Goal: Information Seeking & Learning: Learn about a topic

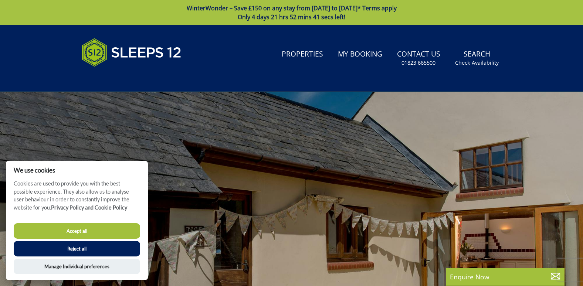
click at [98, 229] on button "Accept all" at bounding box center [77, 231] width 126 height 16
checkbox input "true"
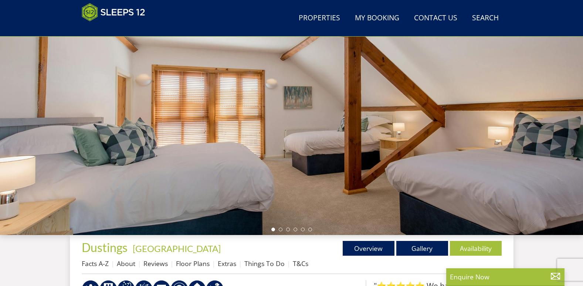
scroll to position [184, 0]
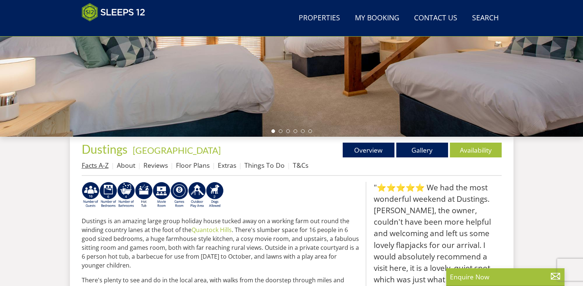
click at [93, 163] on link "Facts A-Z" at bounding box center [95, 165] width 27 height 9
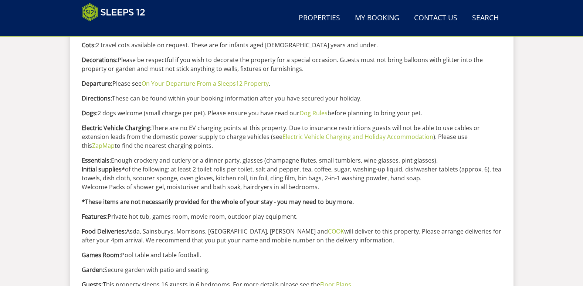
scroll to position [517, 0]
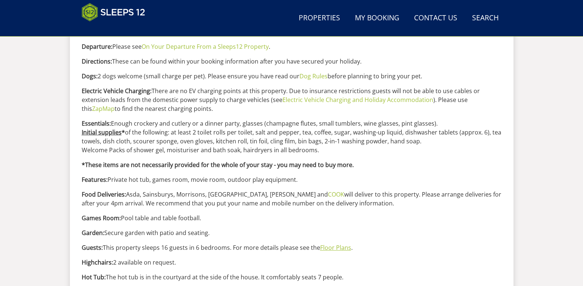
click at [333, 248] on link "Floor Plans" at bounding box center [335, 247] width 31 height 8
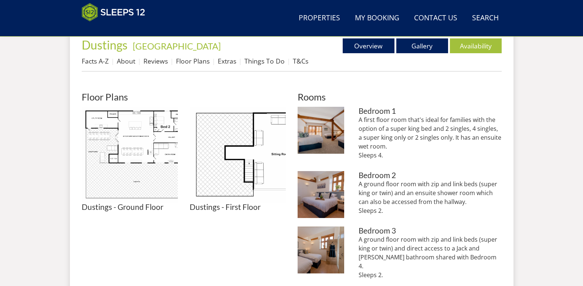
scroll to position [289, 0]
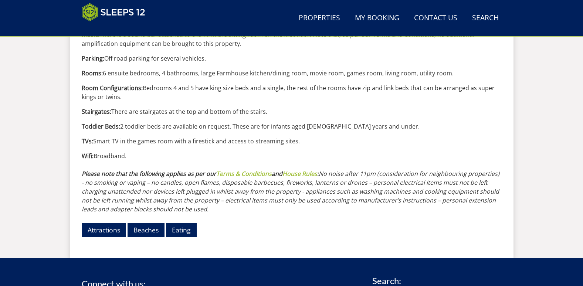
scroll to position [849, 0]
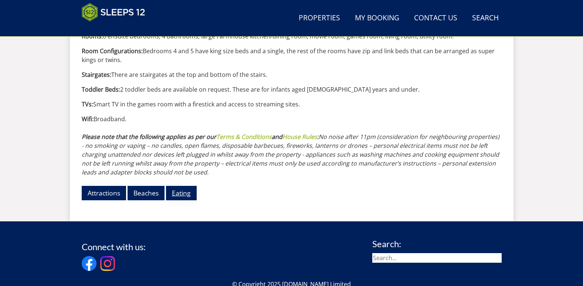
click at [179, 197] on link "Eating" at bounding box center [181, 193] width 31 height 14
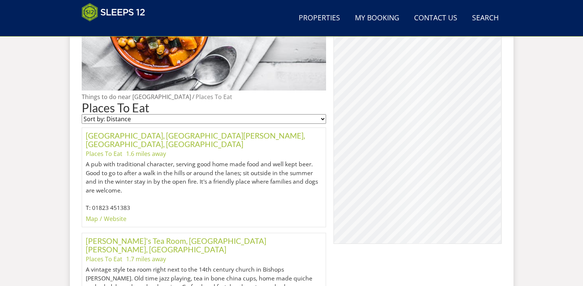
scroll to position [400, 0]
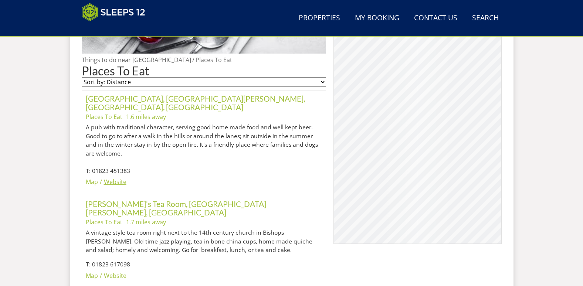
click at [119, 178] on link "Website" at bounding box center [115, 182] width 23 height 8
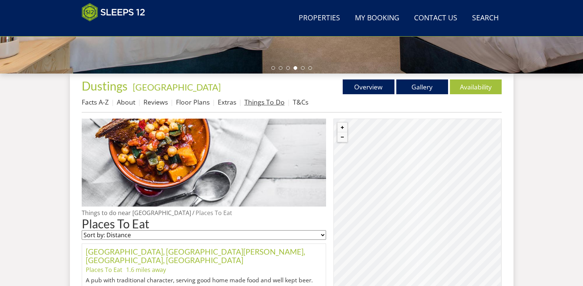
scroll to position [215, 0]
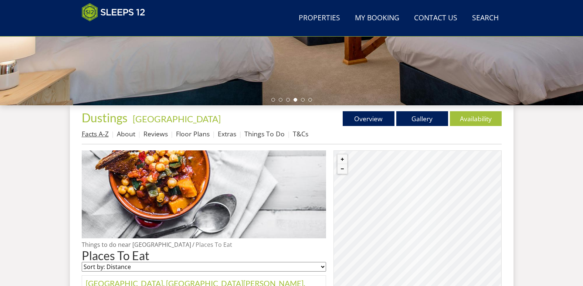
click at [95, 136] on link "Facts A-Z" at bounding box center [95, 133] width 27 height 9
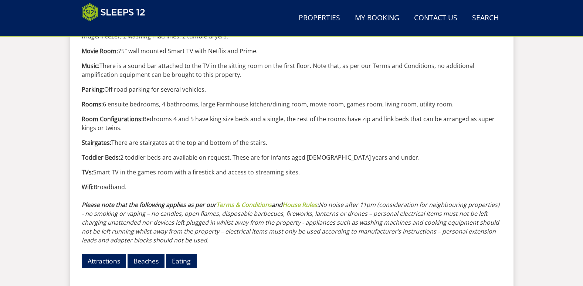
scroll to position [887, 0]
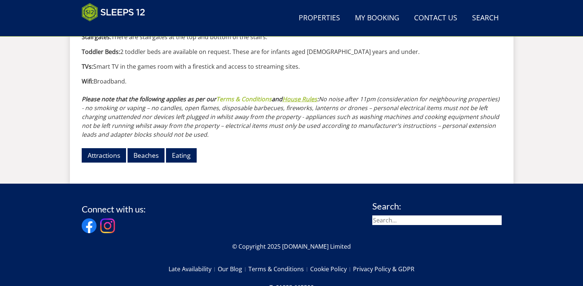
click at [292, 97] on link "House Rules" at bounding box center [299, 99] width 35 height 8
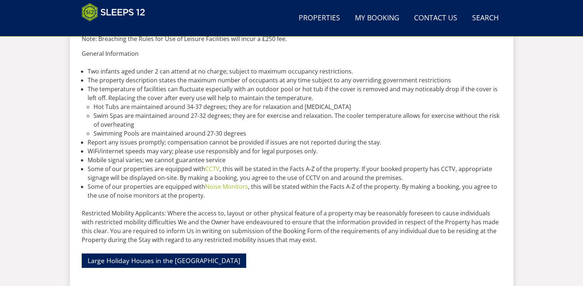
scroll to position [887, 0]
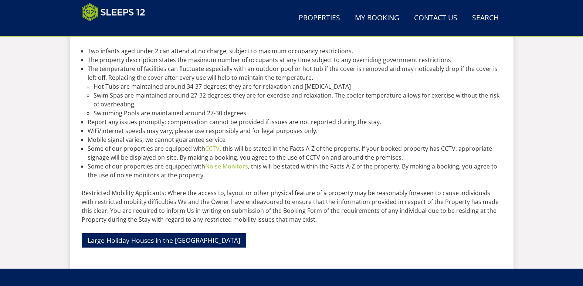
click at [229, 166] on link "Noise Monitors" at bounding box center [226, 166] width 43 height 8
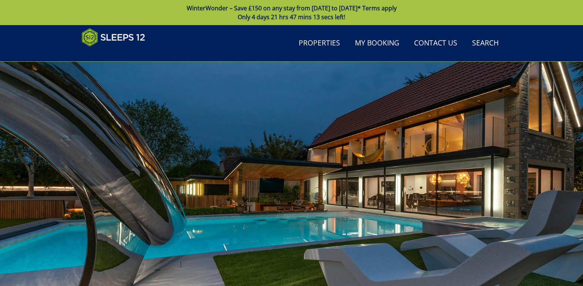
scroll to position [887, 0]
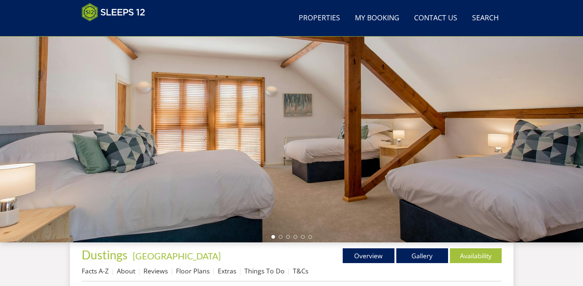
scroll to position [74, 0]
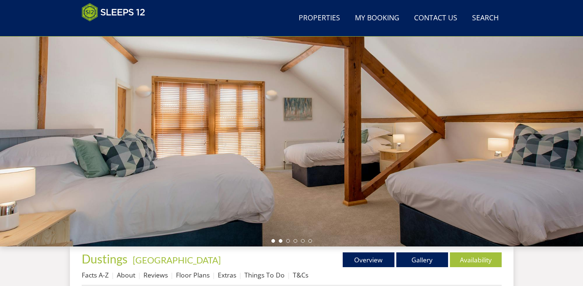
click at [280, 241] on li at bounding box center [281, 241] width 4 height 4
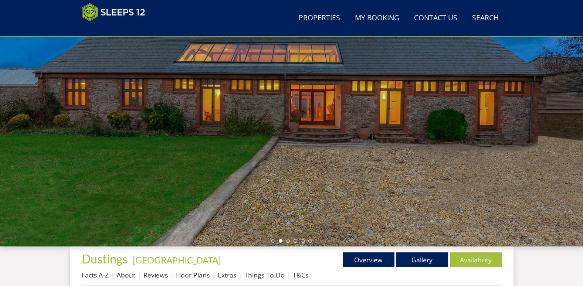
click at [289, 239] on ul at bounding box center [291, 241] width 41 height 4
click at [288, 241] on li at bounding box center [288, 241] width 4 height 4
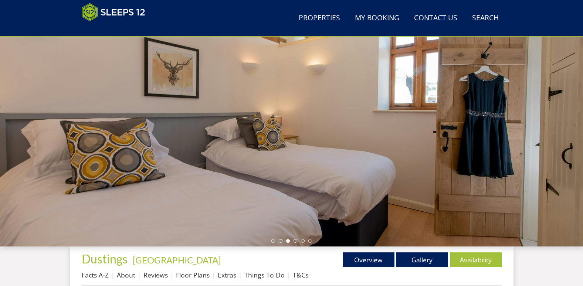
click at [292, 240] on ul at bounding box center [291, 241] width 41 height 4
click at [296, 242] on li at bounding box center [295, 241] width 4 height 4
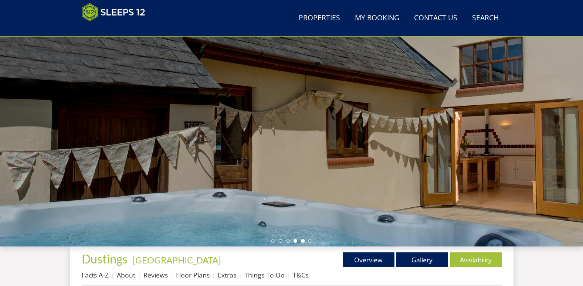
click at [301, 240] on li at bounding box center [303, 241] width 4 height 4
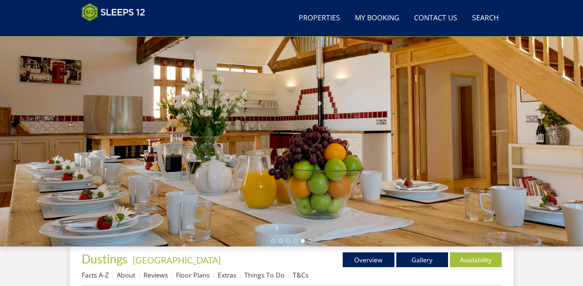
click at [307, 242] on ul at bounding box center [291, 241] width 41 height 4
click at [312, 241] on div at bounding box center [291, 117] width 583 height 259
click at [311, 241] on li at bounding box center [310, 241] width 4 height 4
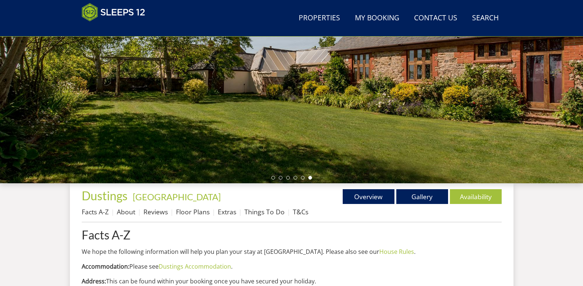
scroll to position [148, 0]
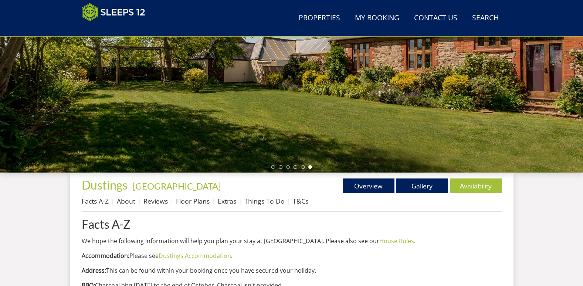
click at [427, 193] on div "Properties Dustings - [GEOGRAPHIC_DATA] Overview Gallery Availability Facts A-Z…" at bounding box center [292, 194] width 420 height 33
click at [421, 187] on link "Gallery" at bounding box center [422, 185] width 52 height 15
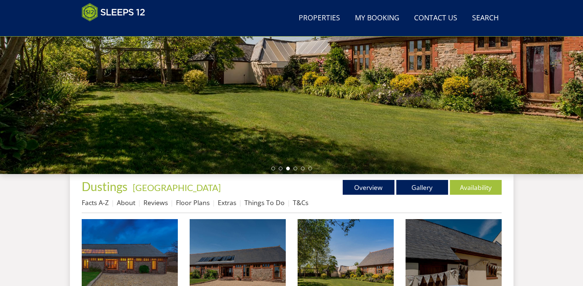
scroll to position [147, 0]
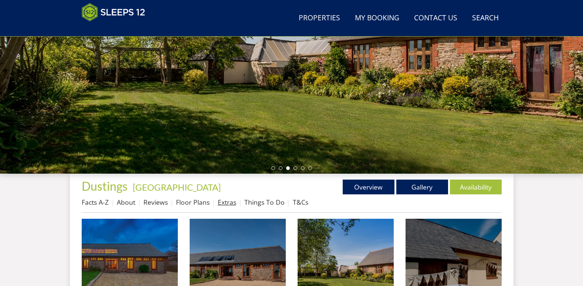
click at [228, 205] on link "Extras" at bounding box center [227, 202] width 18 height 9
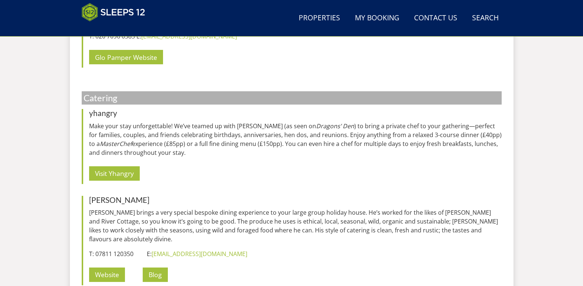
scroll to position [811, 0]
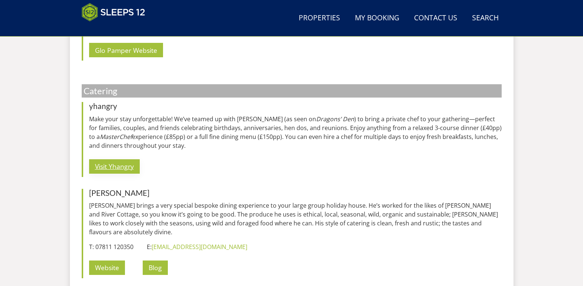
click at [116, 165] on link "Visit Yhangry" at bounding box center [114, 166] width 51 height 14
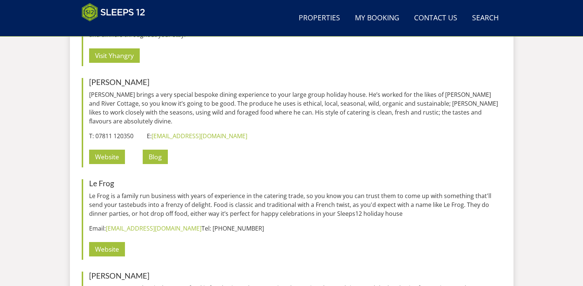
scroll to position [958, 0]
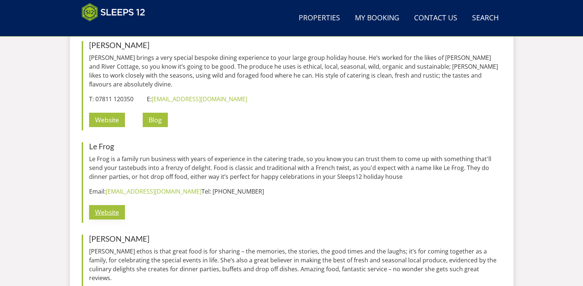
click at [117, 214] on link "Website" at bounding box center [107, 212] width 36 height 14
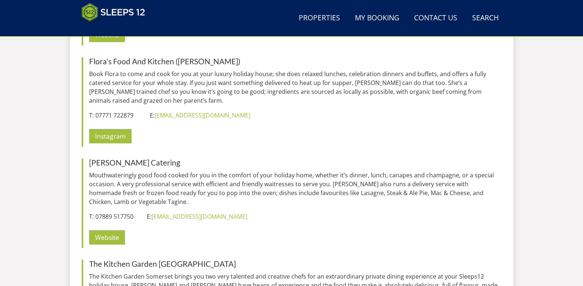
scroll to position [1254, 0]
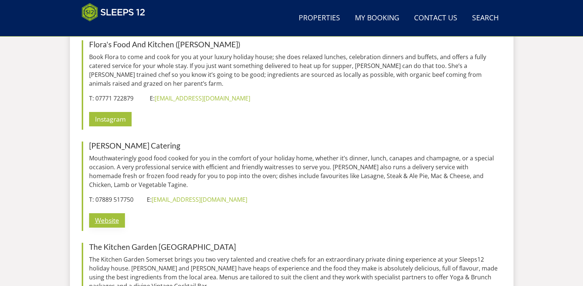
click at [115, 213] on link "Website" at bounding box center [107, 220] width 36 height 14
